Goal: Navigation & Orientation: Go to known website

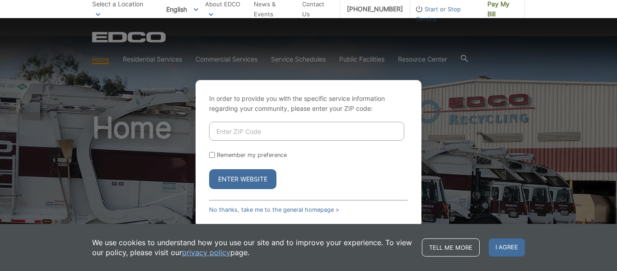
click at [213, 152] on input "Remember my preference" at bounding box center [212, 155] width 6 height 6
checkbox input "true"
click at [233, 169] on button "Enter Website" at bounding box center [242, 179] width 67 height 20
click at [511, 250] on span "I agree" at bounding box center [507, 247] width 36 height 18
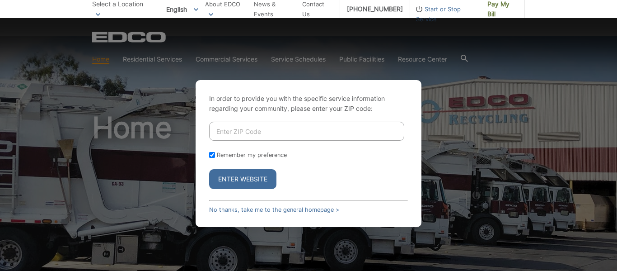
click at [229, 169] on button "Enter Website" at bounding box center [242, 179] width 67 height 20
click at [248, 206] on link "No thanks, take me to the general homepage >" at bounding box center [274, 209] width 130 height 7
click at [219, 206] on link "No thanks, take me to the general homepage >" at bounding box center [274, 209] width 130 height 7
